Goal: Transaction & Acquisition: Purchase product/service

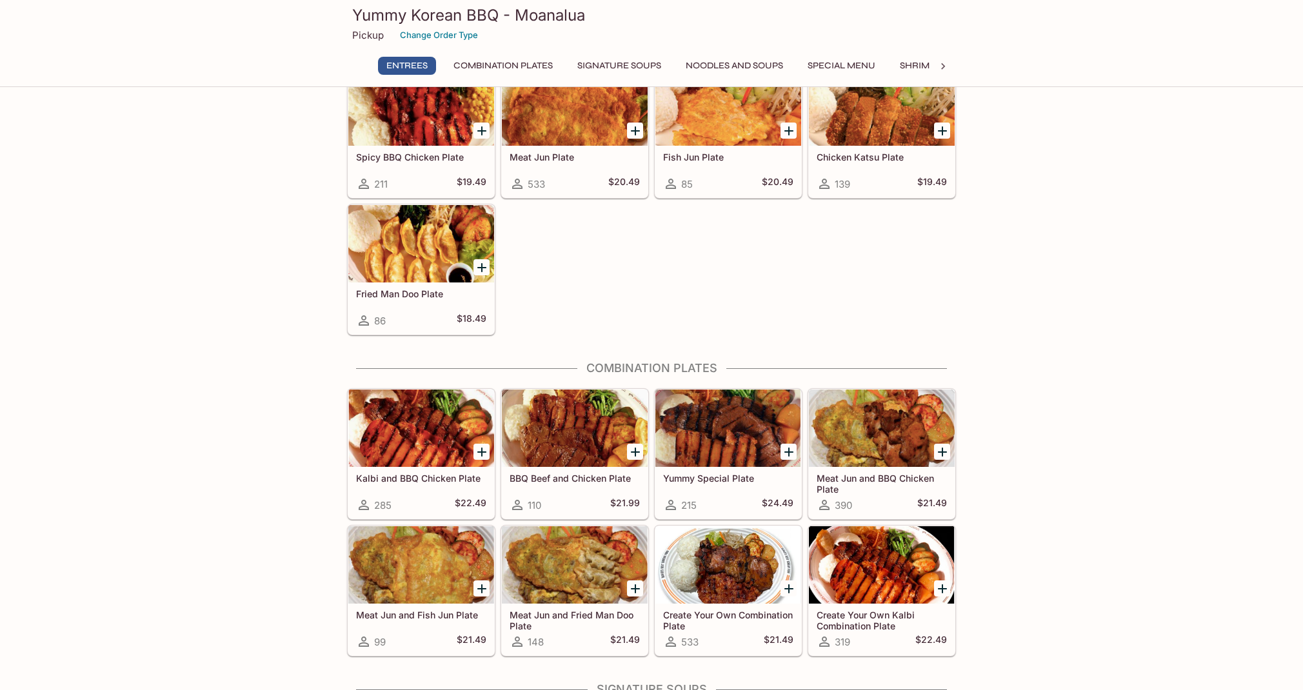
scroll to position [292, 0]
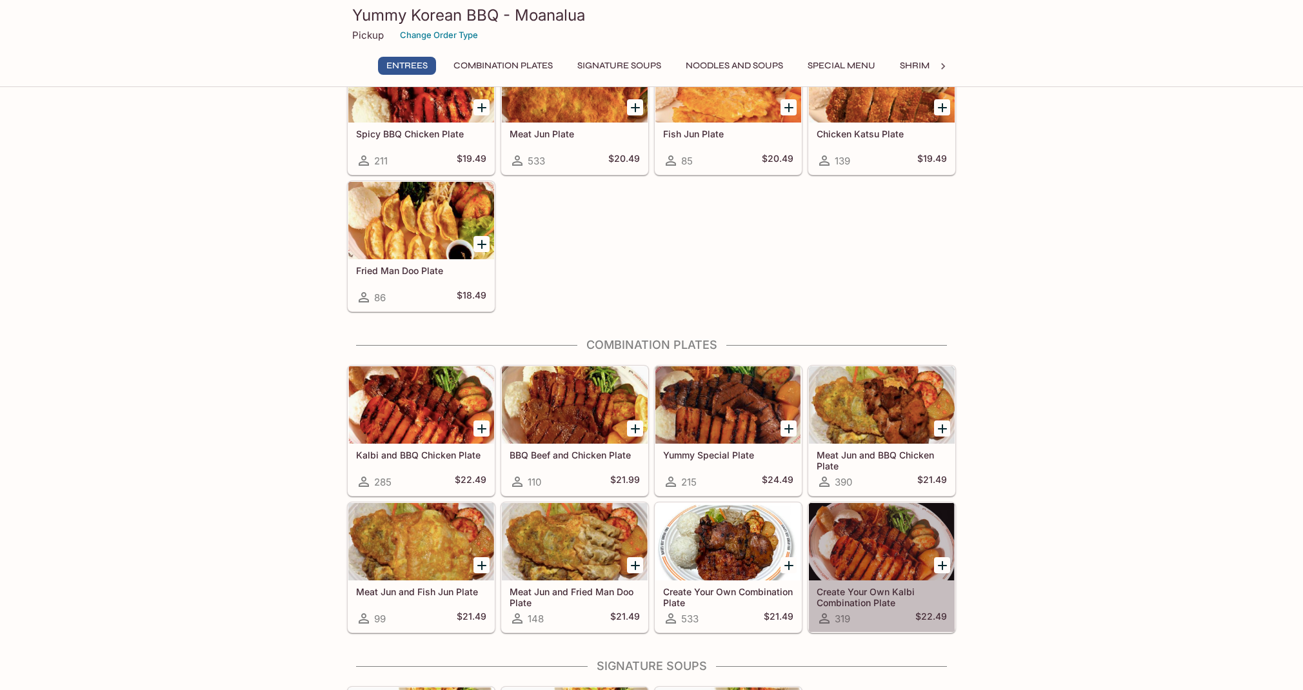
click at [878, 559] on div at bounding box center [882, 541] width 146 height 77
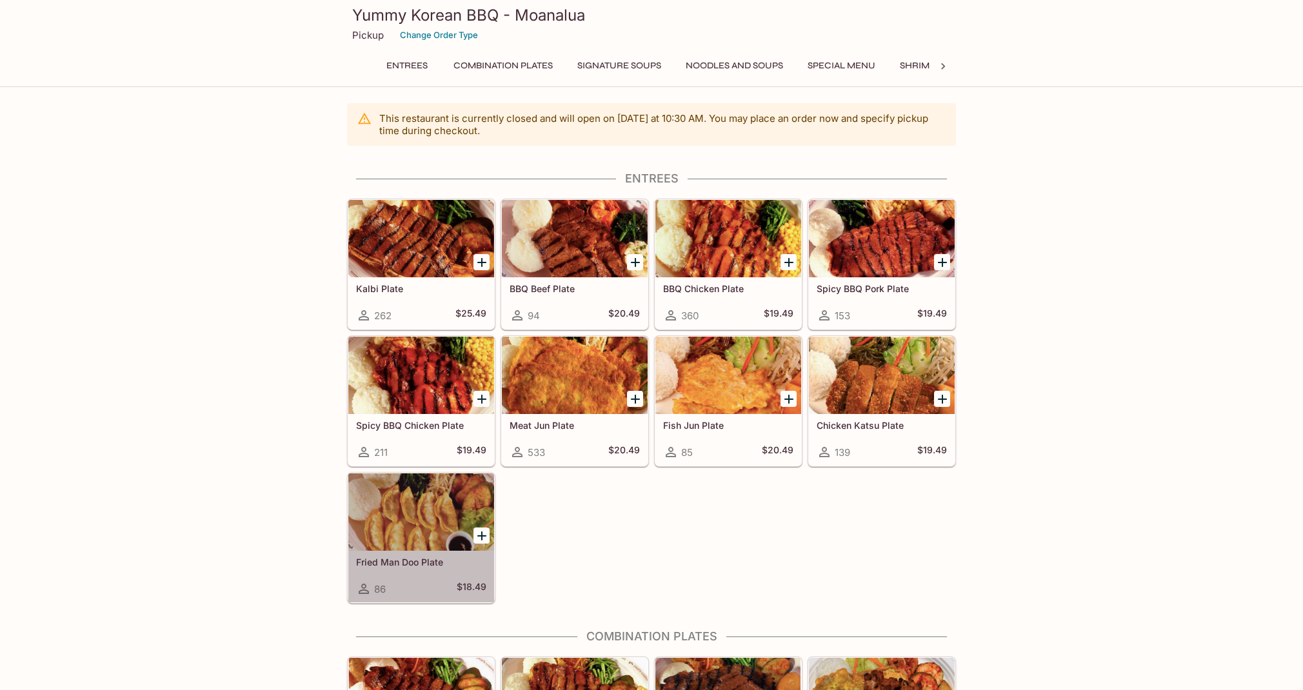
click at [406, 520] on div at bounding box center [421, 511] width 146 height 77
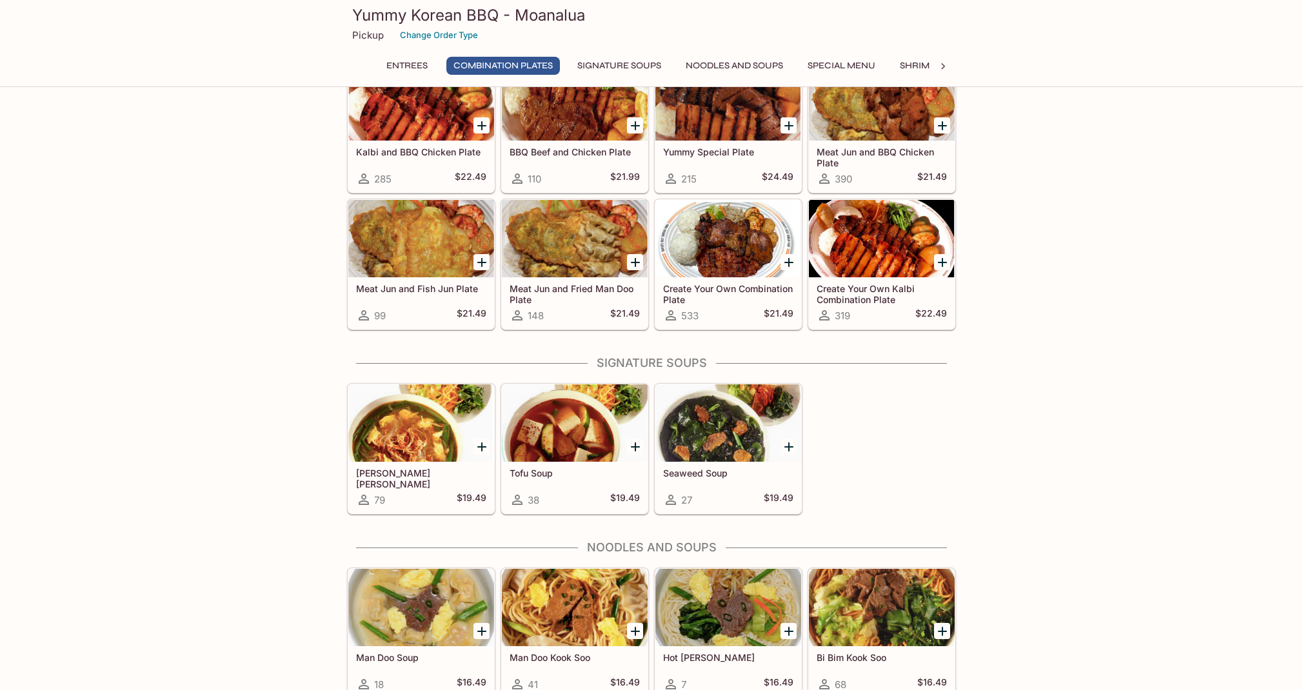
scroll to position [572, 0]
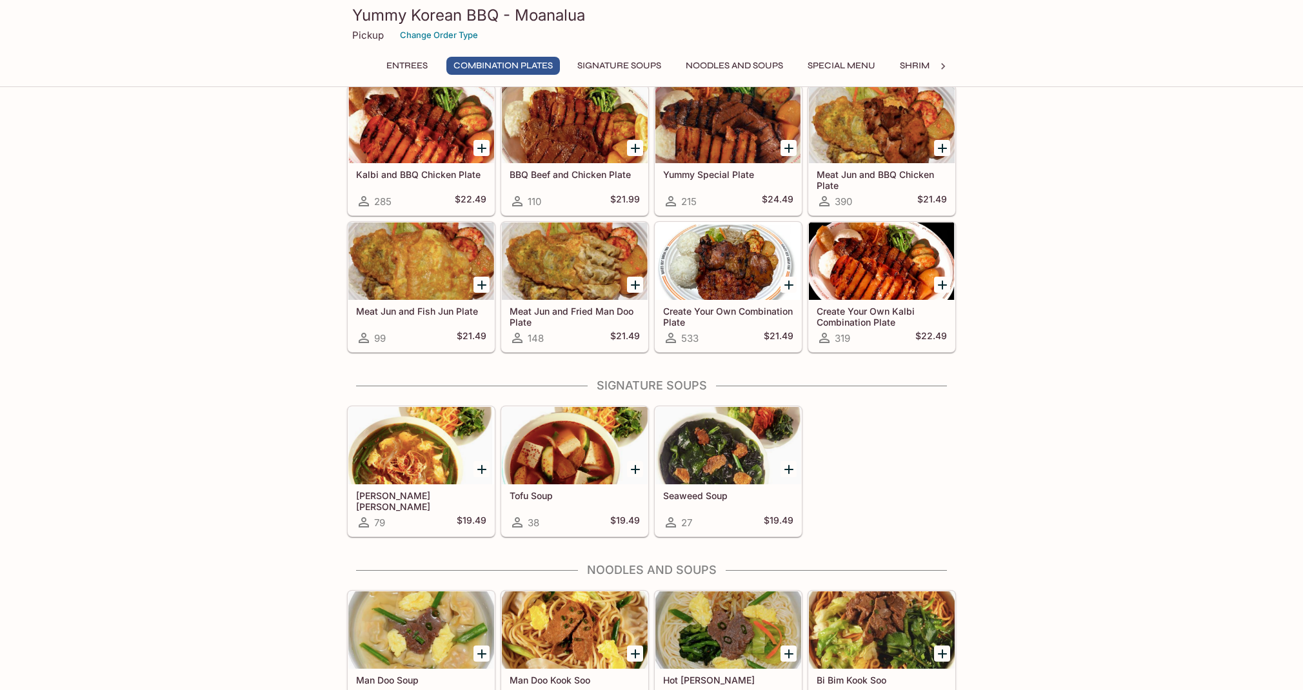
click at [841, 319] on h5 "Create Your Own Kalbi Combination Plate" at bounding box center [881, 316] width 130 height 21
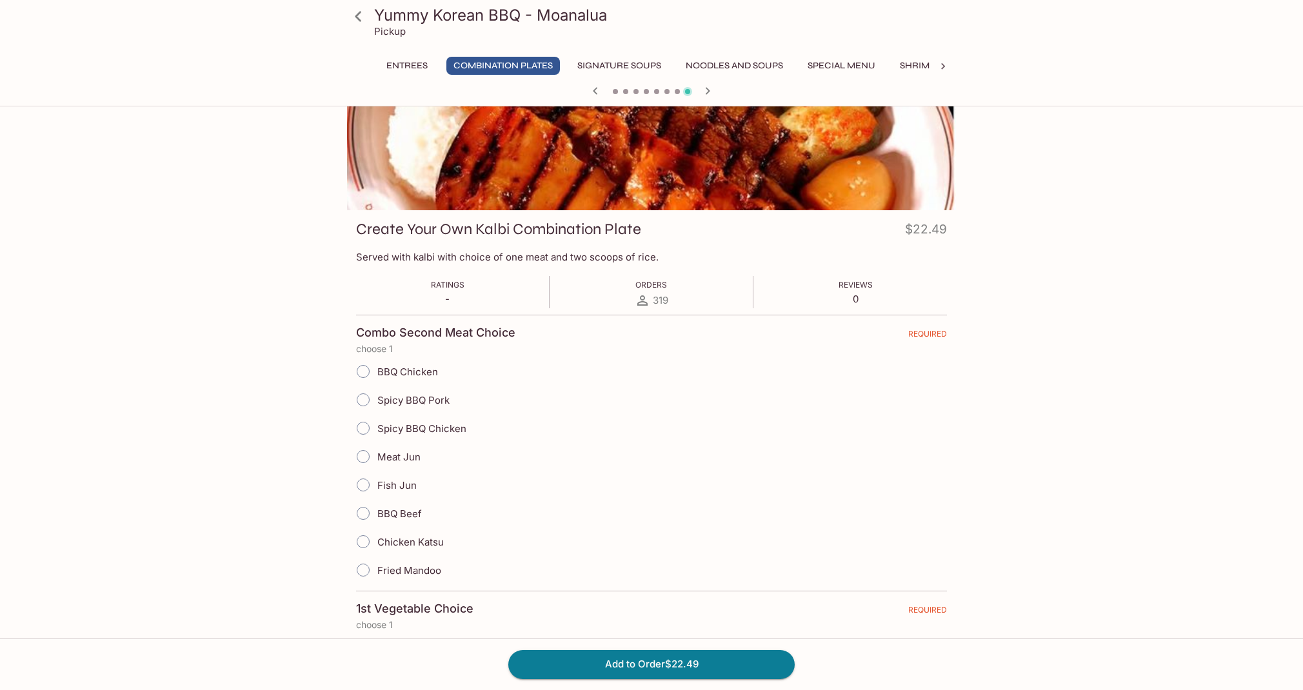
scroll to position [167, 0]
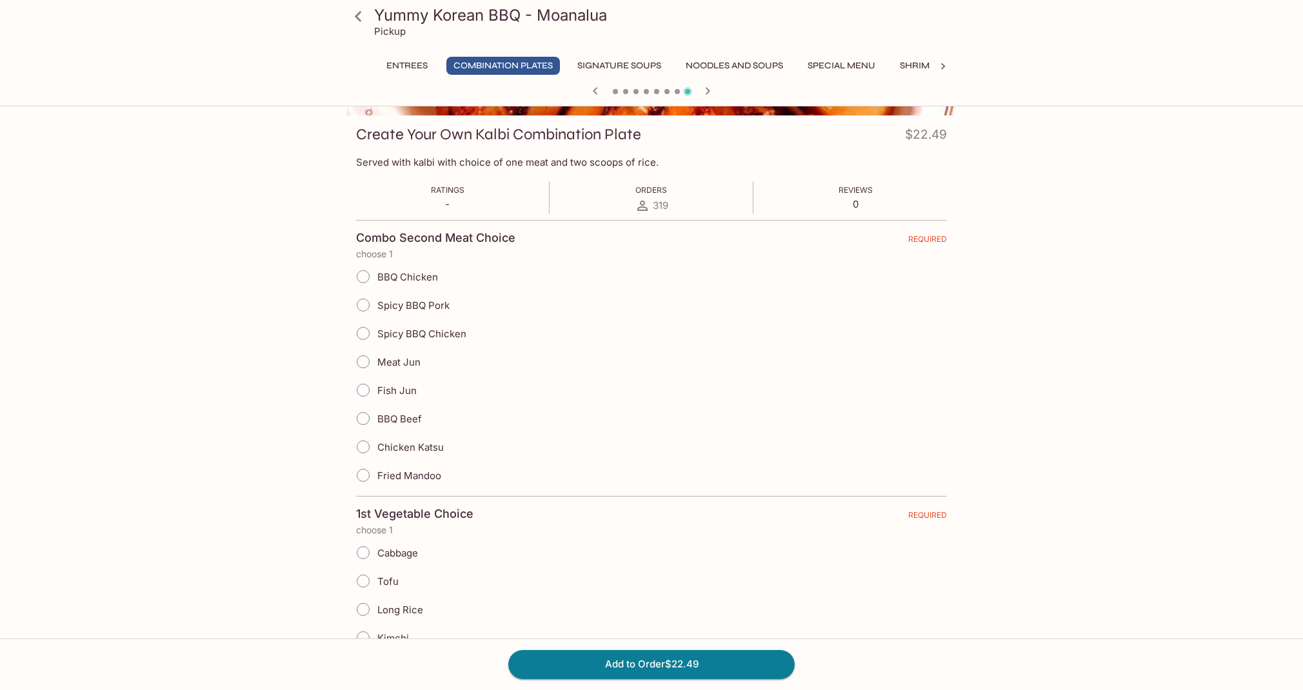
click at [367, 477] on input "Fried Mandoo" at bounding box center [363, 475] width 27 height 27
radio input "true"
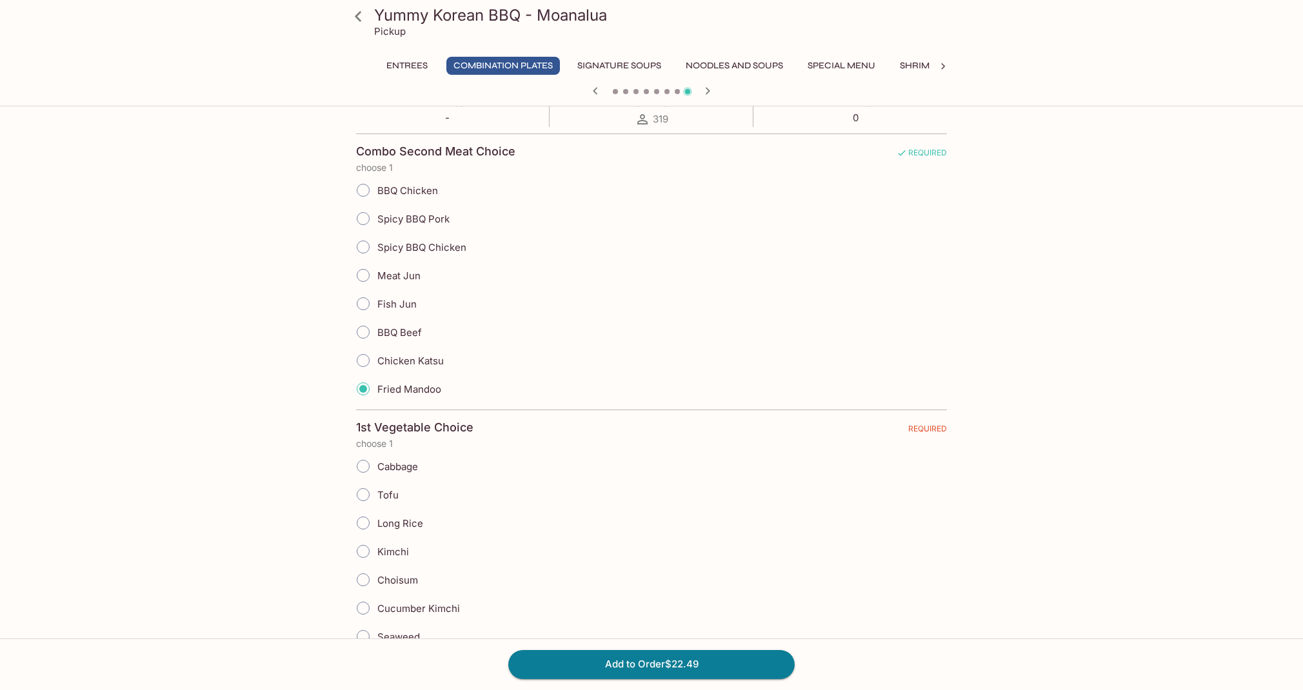
scroll to position [367, 0]
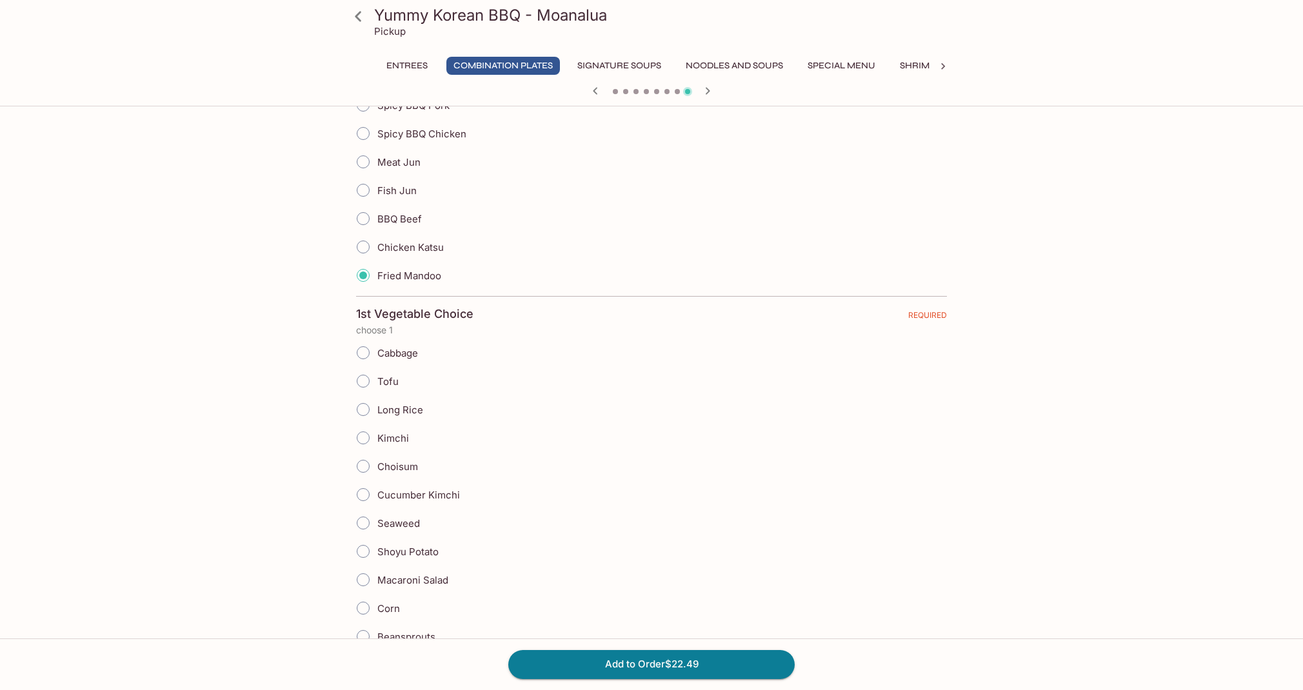
click at [366, 524] on input "Seaweed" at bounding box center [363, 523] width 27 height 27
radio input "true"
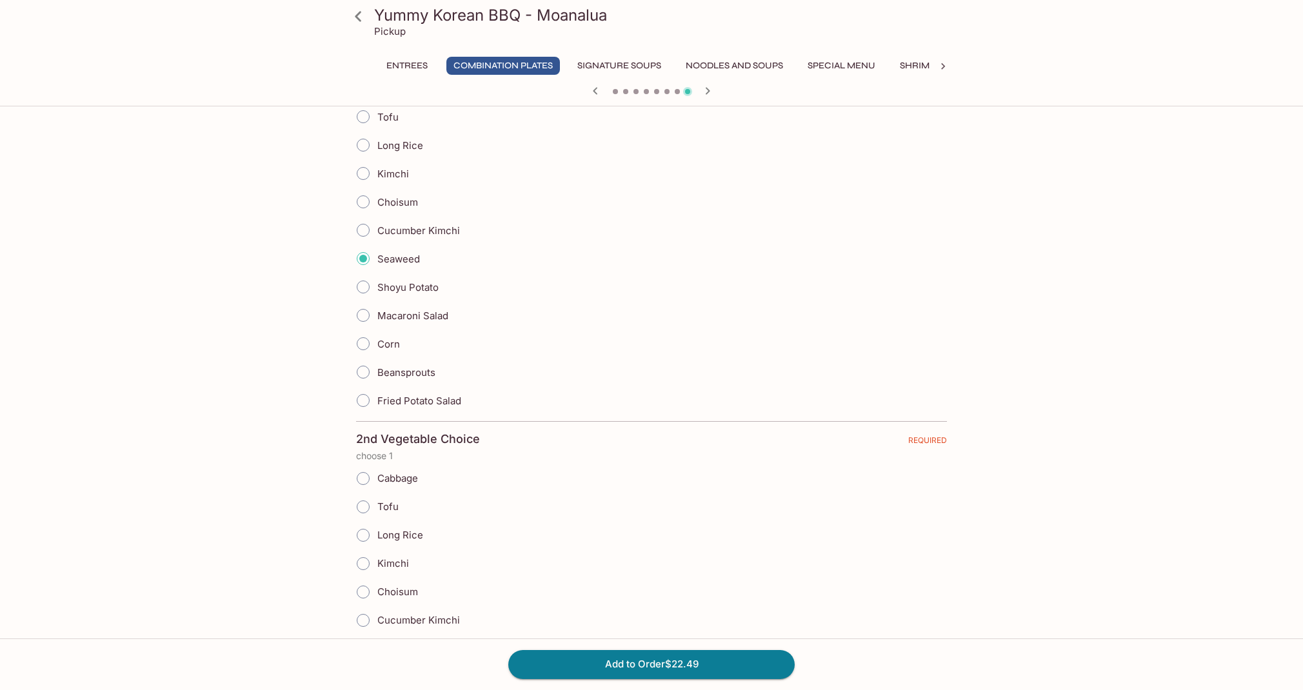
scroll to position [650, 0]
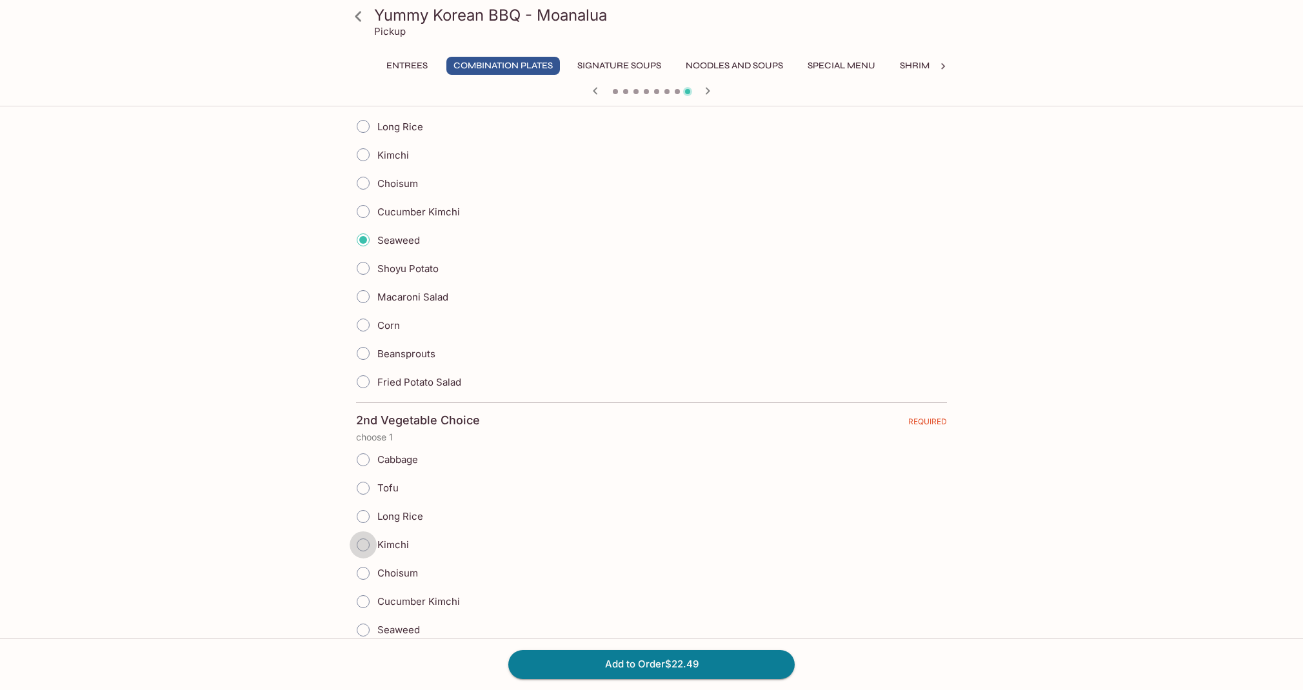
click at [364, 546] on input "Kimchi" at bounding box center [363, 544] width 27 height 27
radio input "true"
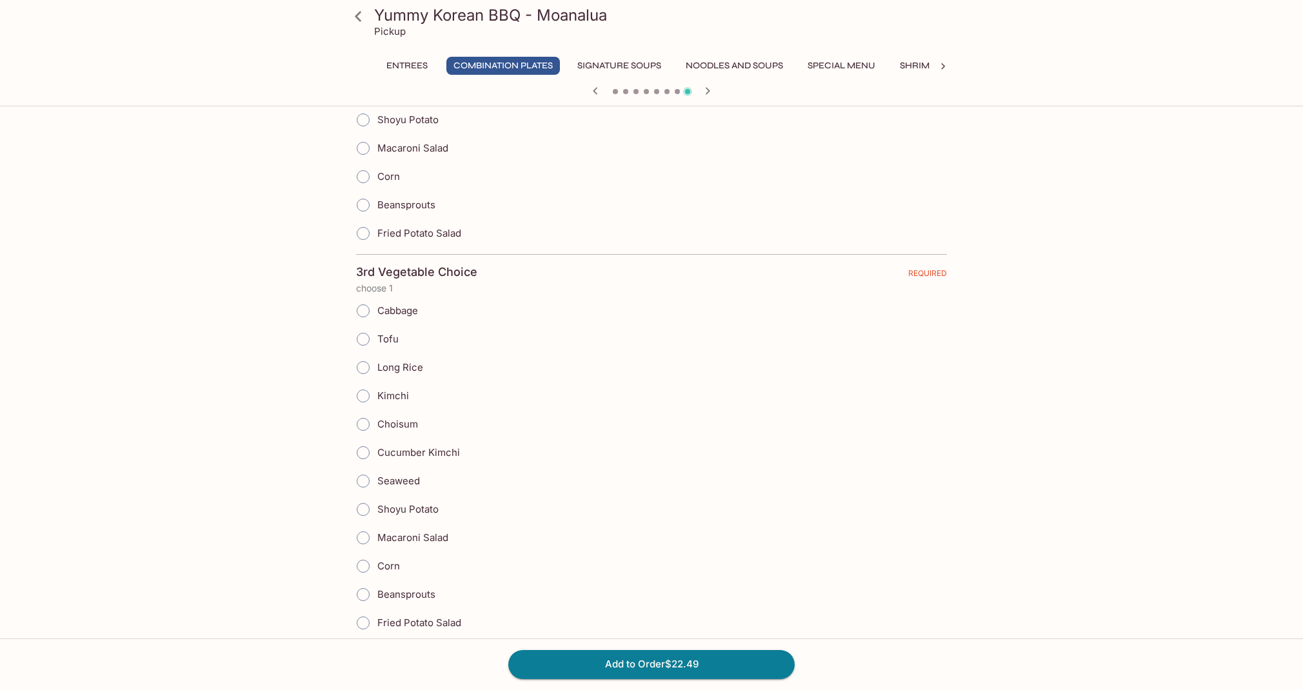
scroll to position [1209, 0]
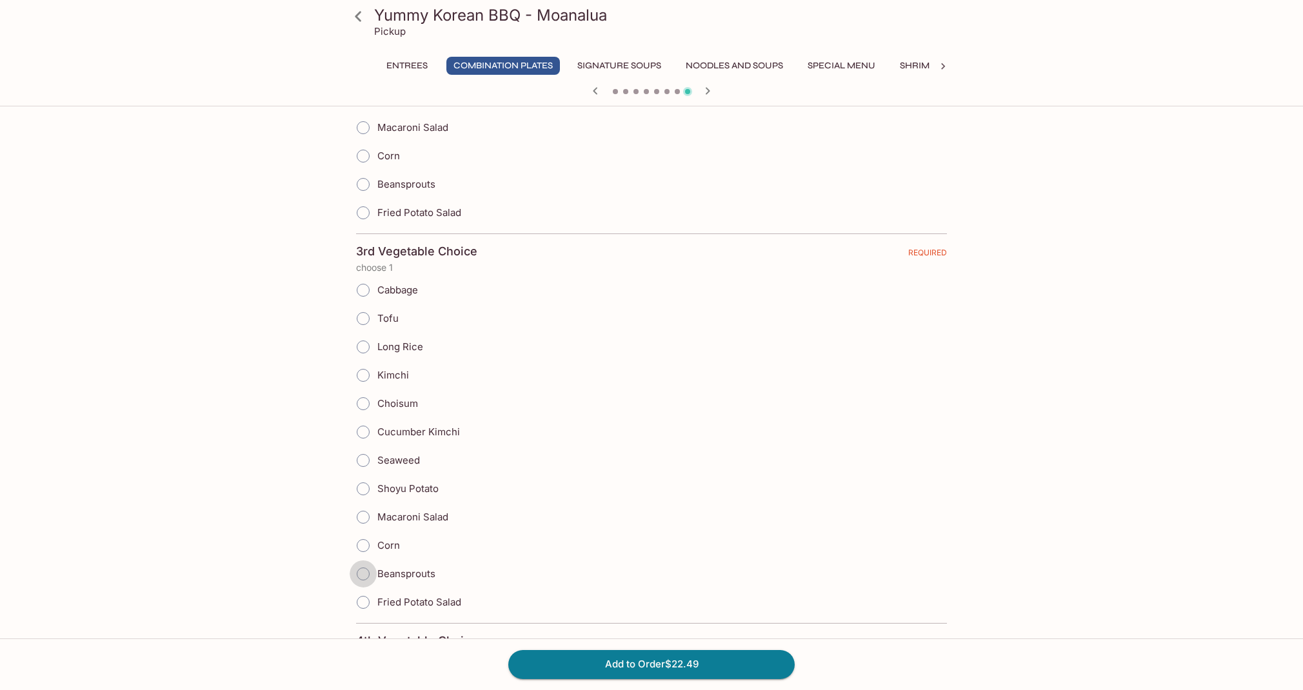
click at [366, 578] on input "Beansprouts" at bounding box center [363, 573] width 27 height 27
radio input "true"
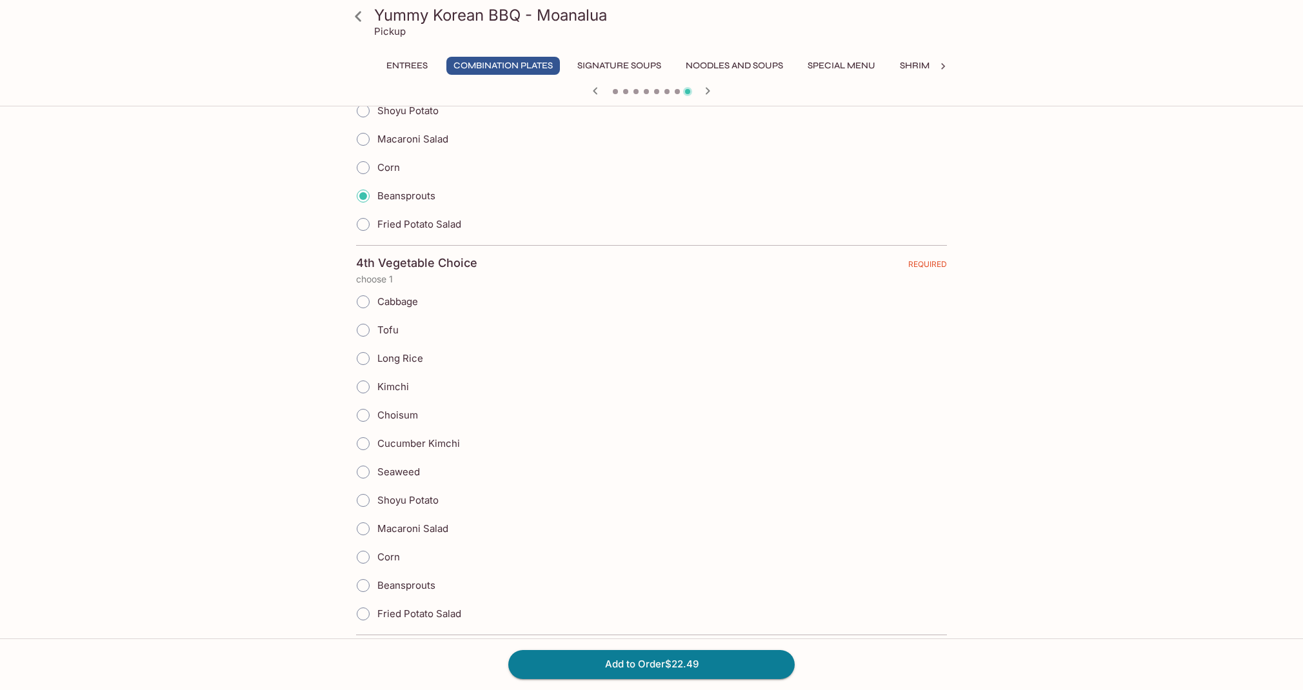
scroll to position [1619, 0]
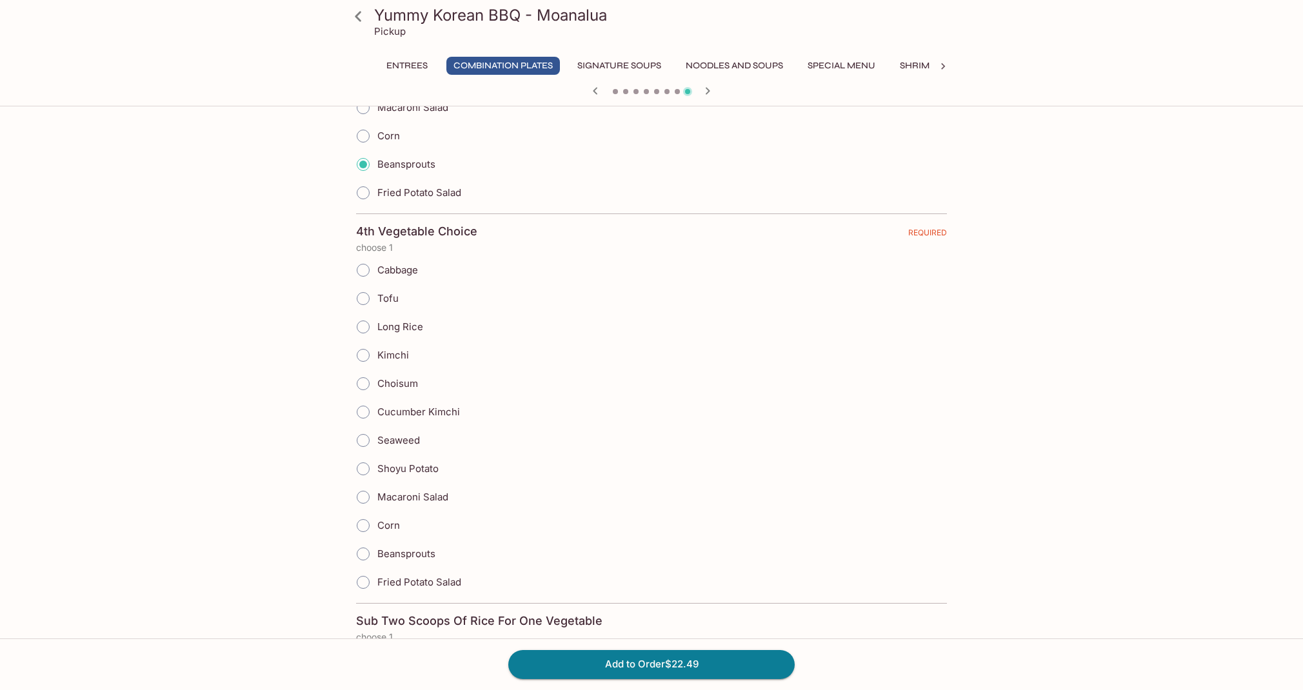
click at [364, 555] on input "Beansprouts" at bounding box center [363, 553] width 27 height 27
radio input "true"
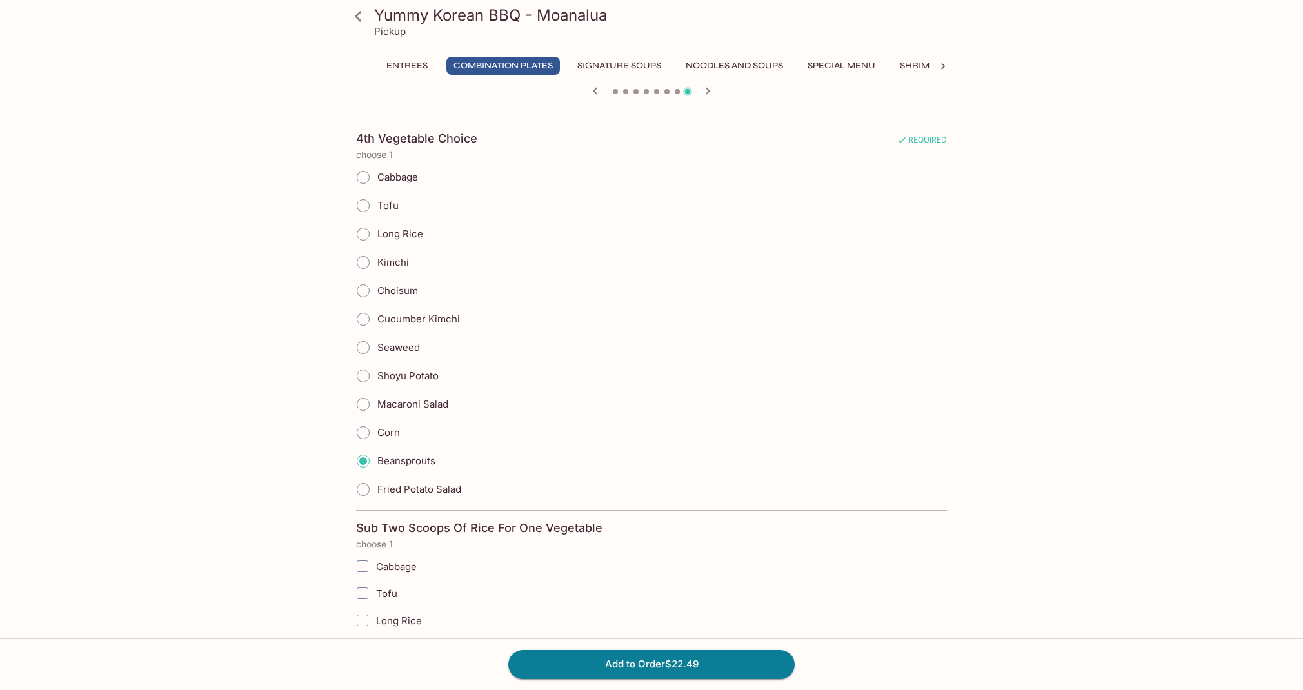
scroll to position [1811, 0]
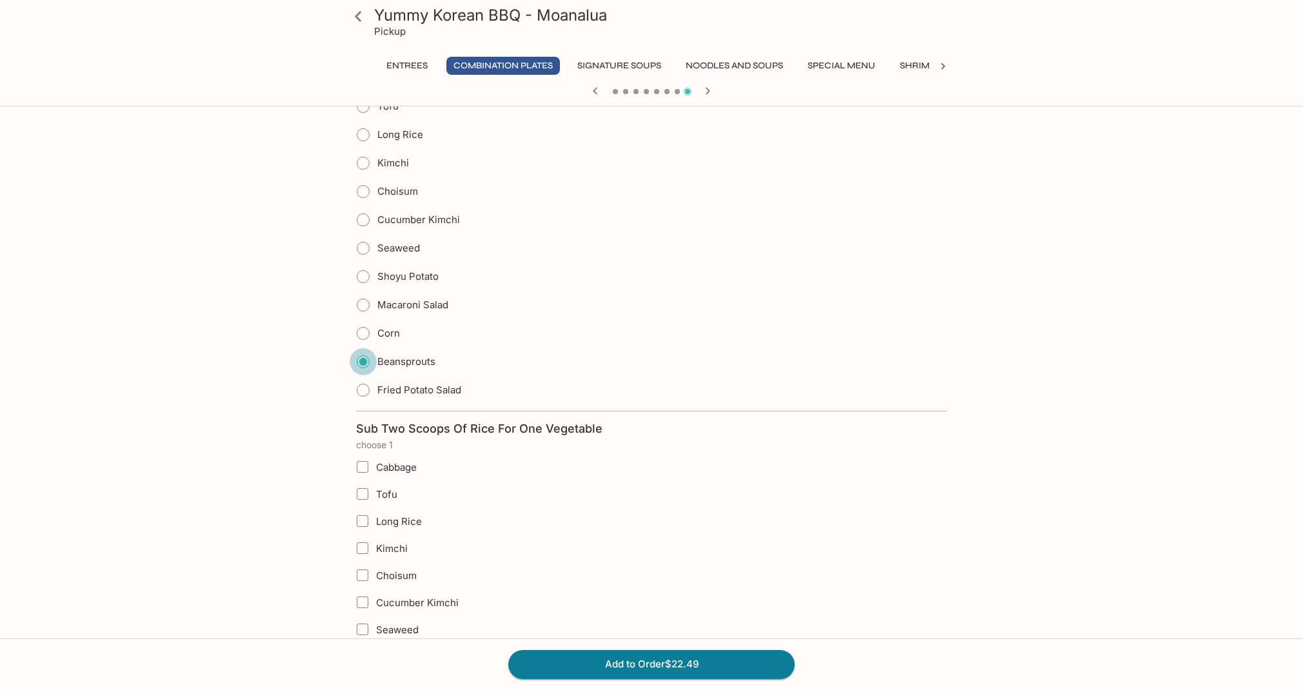
click at [366, 361] on input "Beansprouts" at bounding box center [363, 361] width 27 height 27
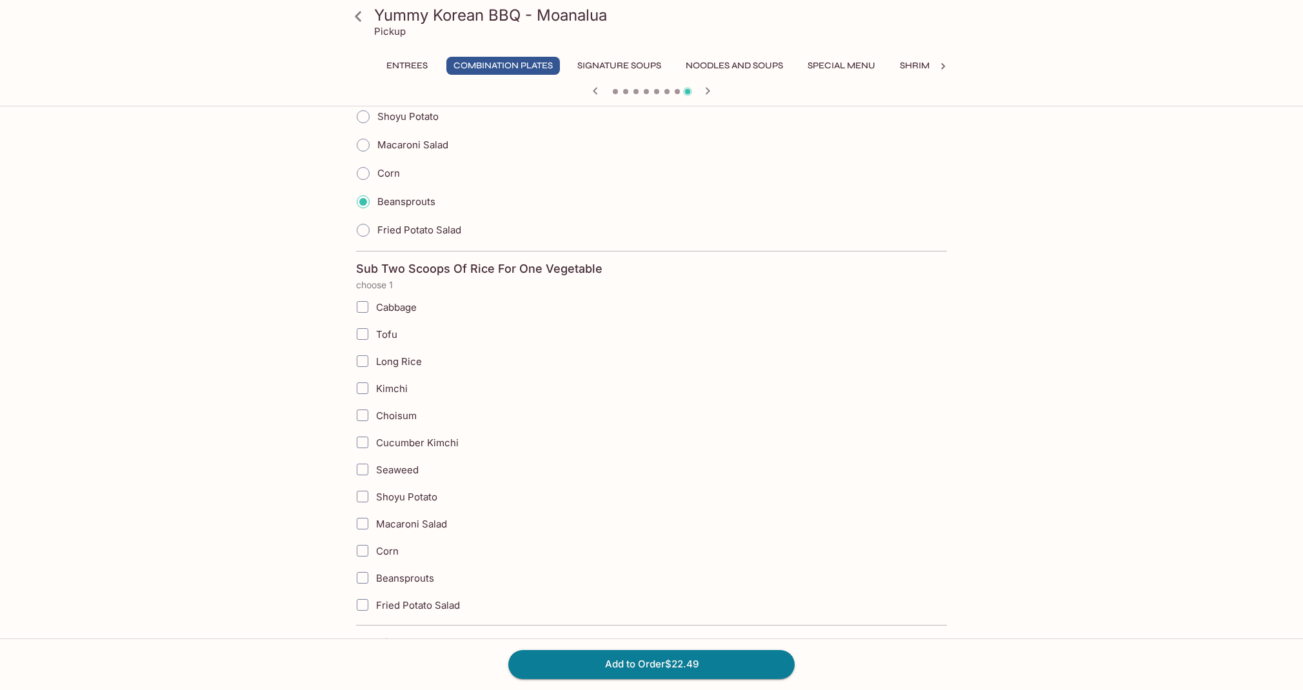
scroll to position [2084, 0]
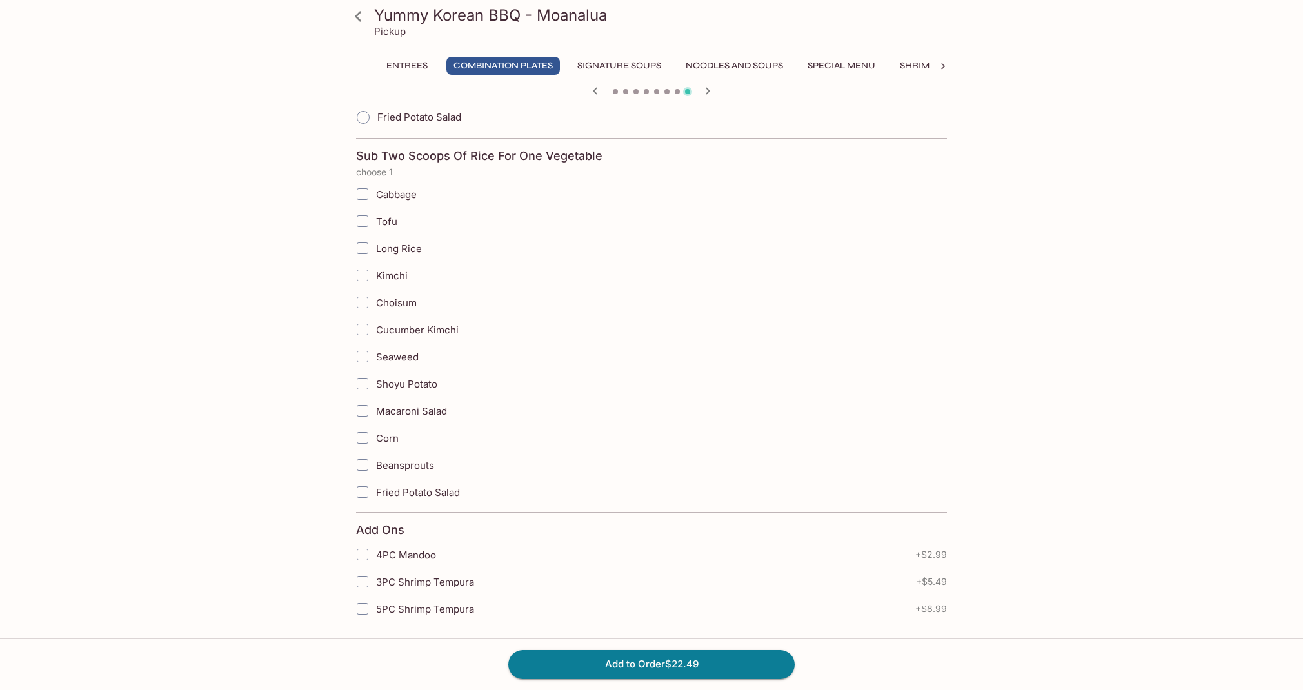
click at [364, 469] on input "Beansprouts" at bounding box center [363, 465] width 26 height 26
checkbox input "true"
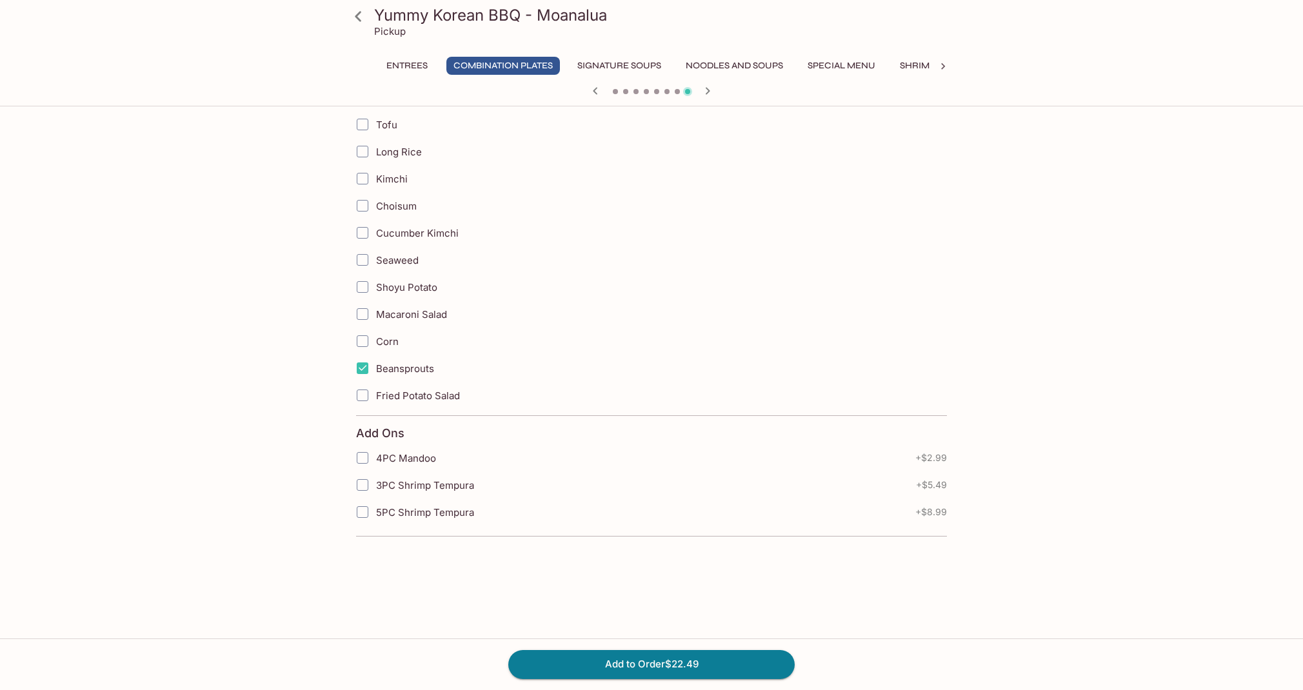
click at [362, 489] on input "3PC Shrimp Tempura" at bounding box center [363, 485] width 26 height 26
checkbox input "true"
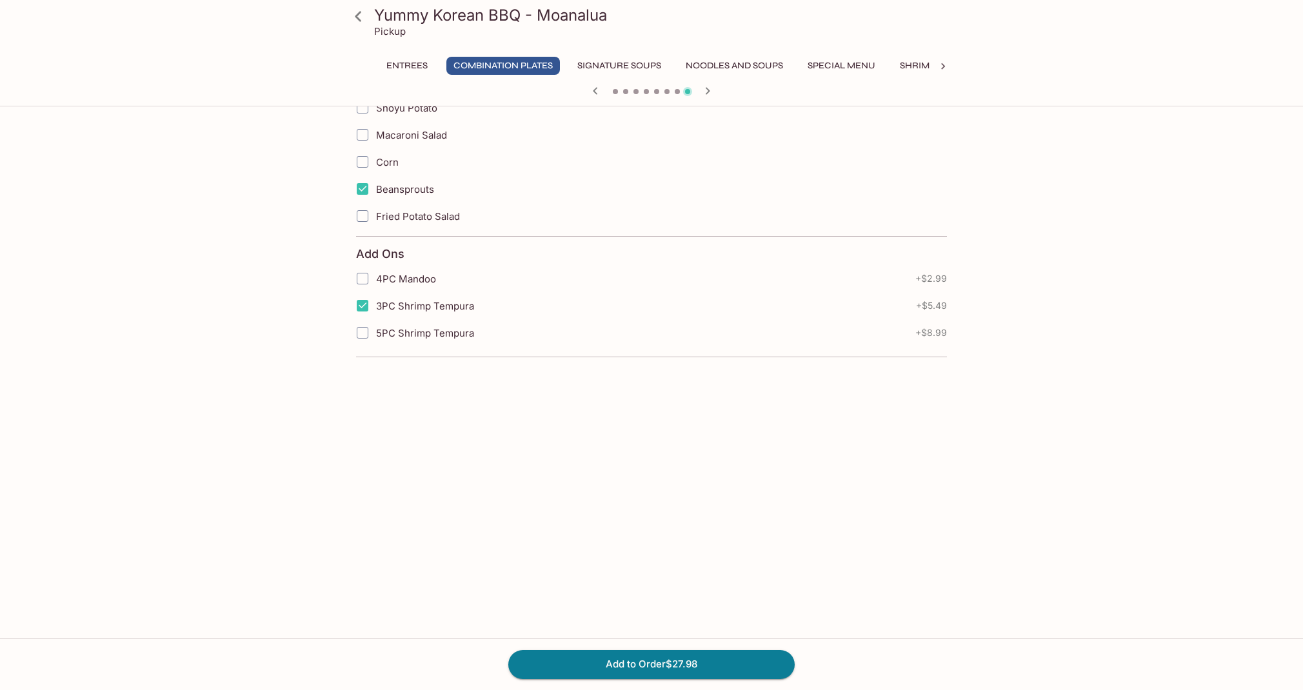
scroll to position [2374, 0]
